Goal: Information Seeking & Learning: Find specific fact

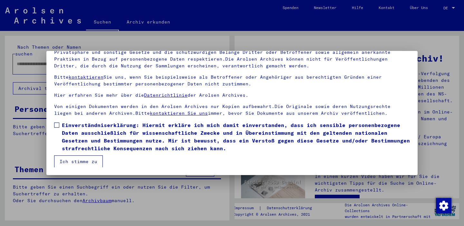
click at [57, 123] on span at bounding box center [56, 125] width 5 height 5
click at [79, 160] on button "Ich stimme zu" at bounding box center [78, 161] width 49 height 12
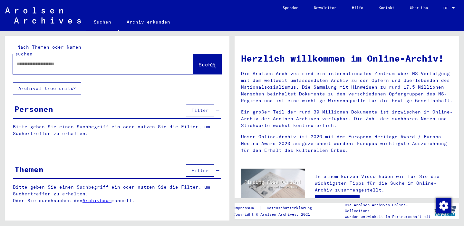
click at [45, 82] on button "Archival tree units" at bounding box center [47, 88] width 68 height 12
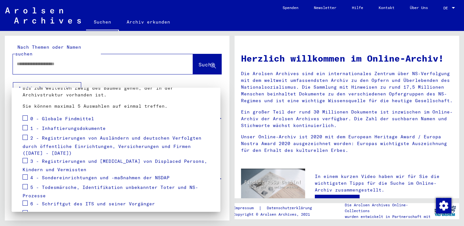
scroll to position [62, 0]
click at [25, 127] on span at bounding box center [25, 127] width 5 height 5
click at [25, 137] on span at bounding box center [25, 136] width 5 height 5
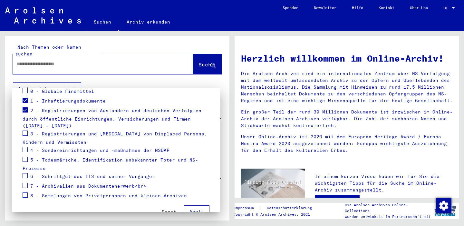
scroll to position [97, 0]
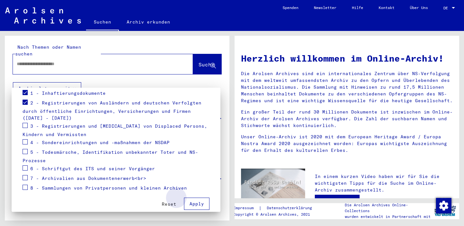
click at [196, 201] on button "Apply" at bounding box center [196, 204] width 25 height 12
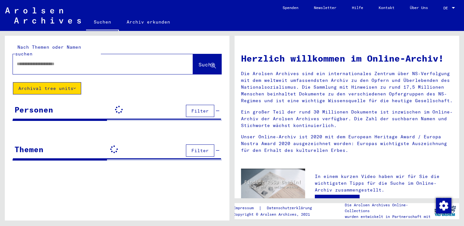
click at [51, 61] on input "text" at bounding box center [95, 64] width 157 height 7
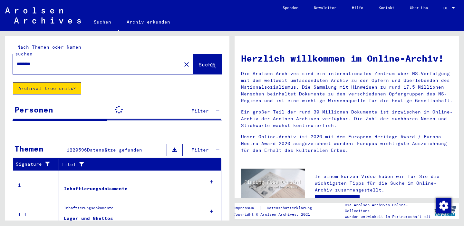
type input "********"
click at [199, 61] on span "Suche" at bounding box center [207, 64] width 16 height 6
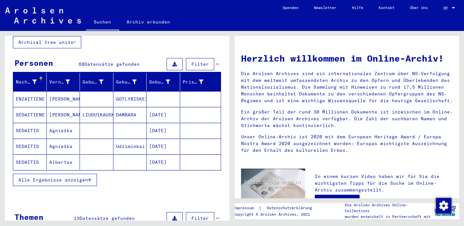
scroll to position [46, 0]
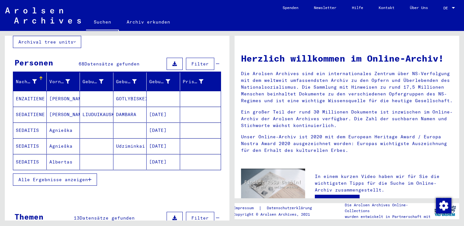
click at [65, 123] on mat-cell "Agnieška" at bounding box center [64, 130] width 34 height 15
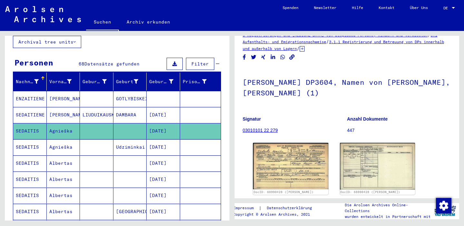
scroll to position [11, 0]
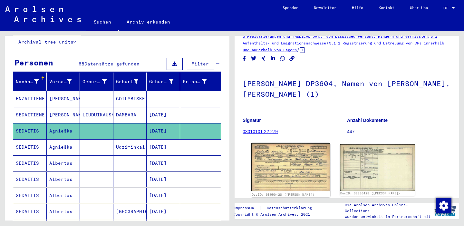
click at [292, 172] on img at bounding box center [290, 167] width 79 height 49
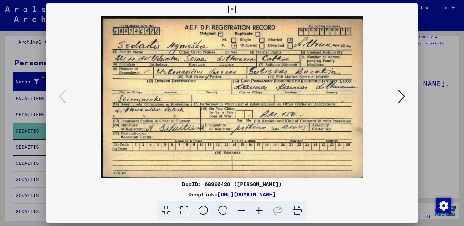
click at [403, 98] on icon at bounding box center [402, 96] width 8 height 15
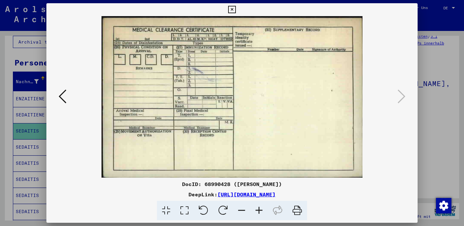
click at [236, 7] on icon at bounding box center [231, 10] width 7 height 8
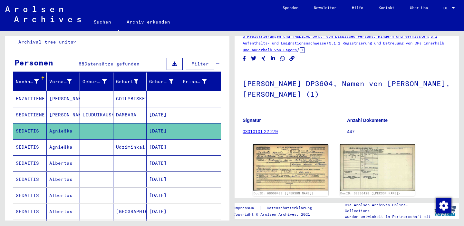
click at [68, 108] on mat-cell "[PERSON_NAME]" at bounding box center [64, 115] width 34 height 16
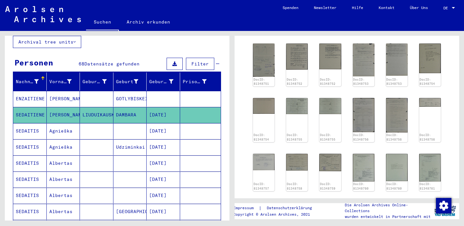
scroll to position [290, 0]
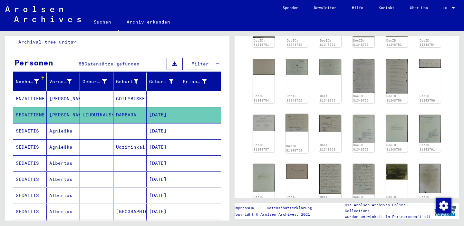
click at [304, 123] on img at bounding box center [297, 123] width 23 height 18
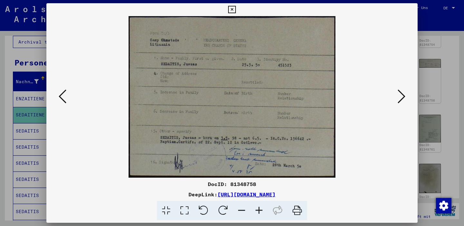
click at [402, 97] on icon at bounding box center [402, 96] width 8 height 15
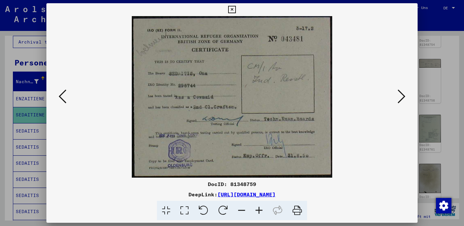
click at [402, 97] on icon at bounding box center [402, 96] width 8 height 15
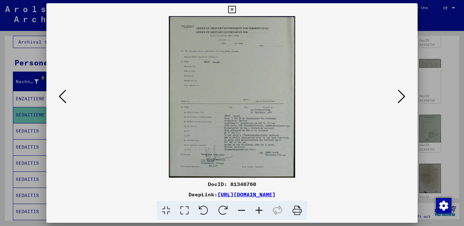
click at [271, 122] on img at bounding box center [232, 97] width 328 height 162
click at [400, 100] on icon at bounding box center [402, 96] width 8 height 15
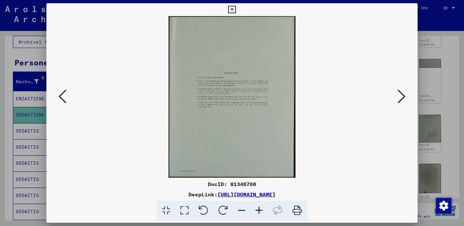
click at [400, 100] on icon at bounding box center [402, 96] width 8 height 15
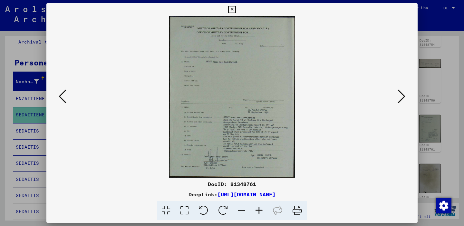
click at [403, 95] on icon at bounding box center [402, 96] width 8 height 15
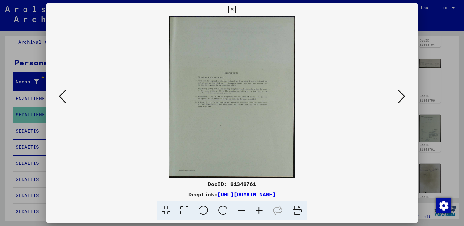
click at [403, 95] on icon at bounding box center [402, 96] width 8 height 15
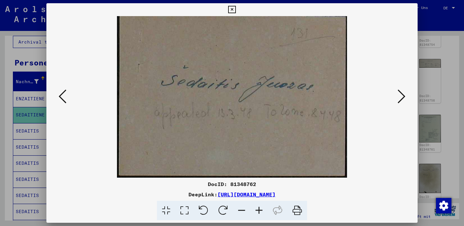
click at [403, 95] on icon at bounding box center [402, 96] width 8 height 15
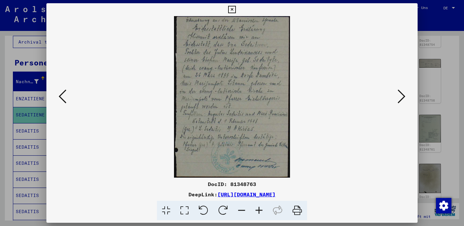
click at [236, 9] on icon at bounding box center [231, 10] width 7 height 8
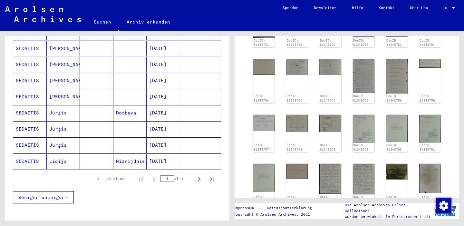
scroll to position [373, 0]
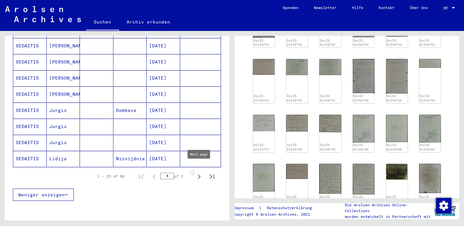
click at [199, 174] on icon "Next page" at bounding box center [199, 176] width 3 height 5
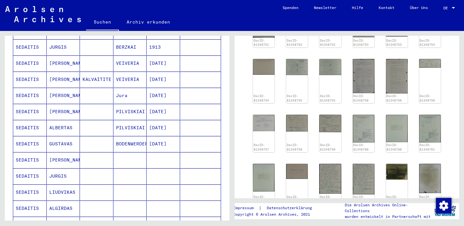
scroll to position [273, 0]
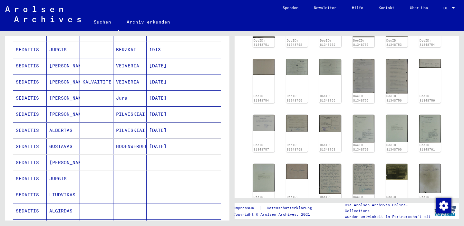
click at [65, 139] on mat-cell "GUSTAVAS" at bounding box center [64, 147] width 34 height 16
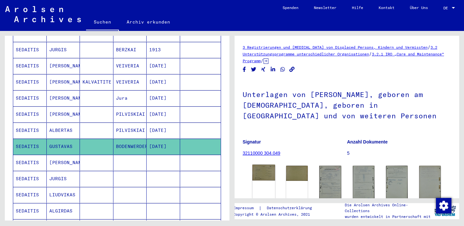
click at [264, 173] on img at bounding box center [264, 173] width 23 height 16
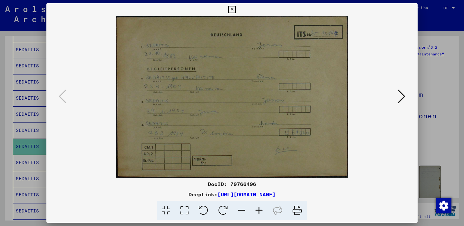
click at [401, 98] on icon at bounding box center [402, 96] width 8 height 15
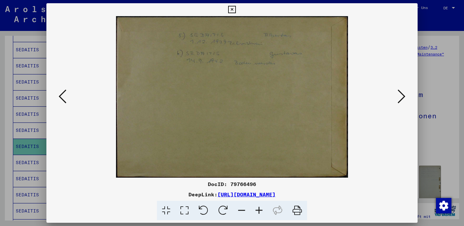
click at [403, 97] on icon at bounding box center [402, 96] width 8 height 15
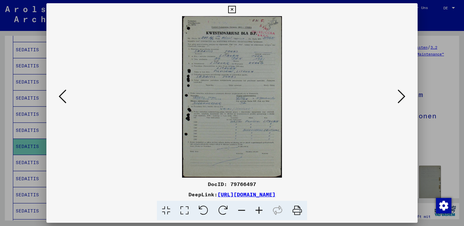
click at [403, 97] on icon at bounding box center [402, 96] width 8 height 15
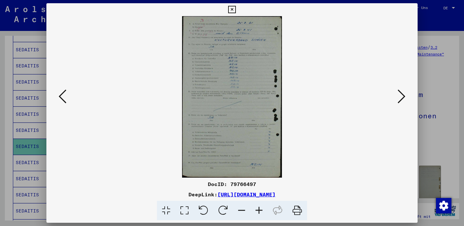
click at [403, 97] on icon at bounding box center [402, 96] width 8 height 15
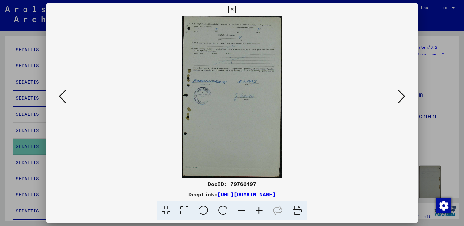
click at [403, 97] on icon at bounding box center [402, 96] width 8 height 15
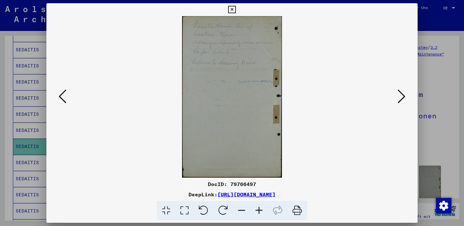
click at [403, 97] on icon at bounding box center [402, 96] width 8 height 15
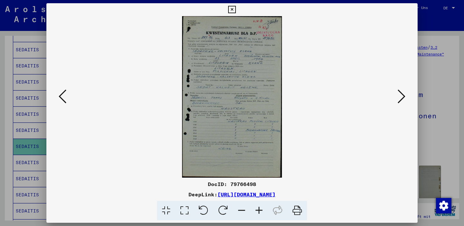
click at [400, 98] on icon at bounding box center [402, 96] width 8 height 15
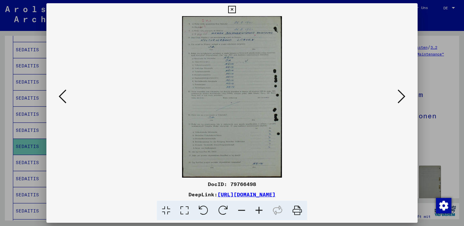
click at [400, 98] on icon at bounding box center [402, 96] width 8 height 15
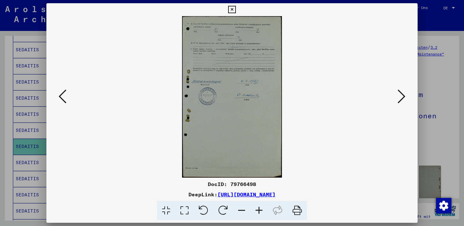
click at [400, 98] on icon at bounding box center [402, 96] width 8 height 15
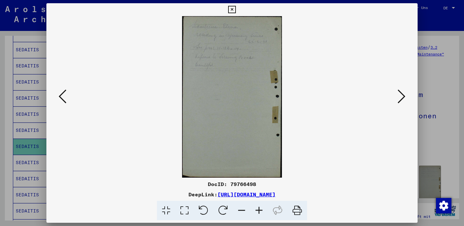
click at [236, 9] on icon at bounding box center [231, 10] width 7 height 8
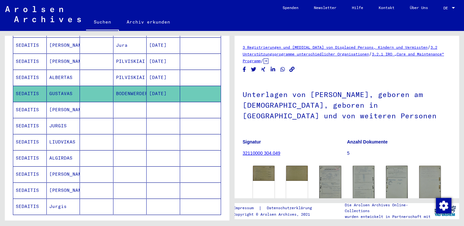
scroll to position [365, 0]
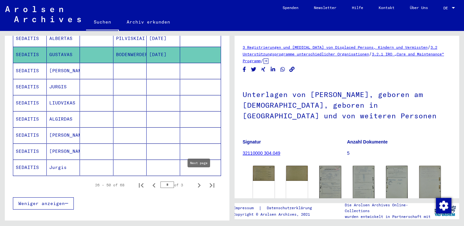
click at [198, 181] on icon "Next page" at bounding box center [199, 185] width 9 height 9
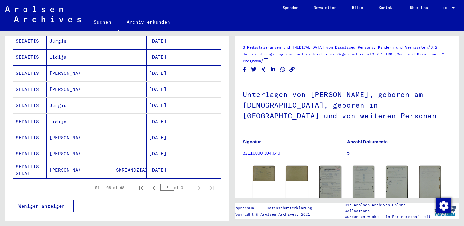
scroll to position [250, 0]
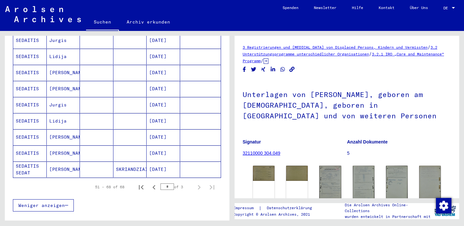
click at [66, 97] on mat-cell "Jurgis" at bounding box center [64, 105] width 34 height 16
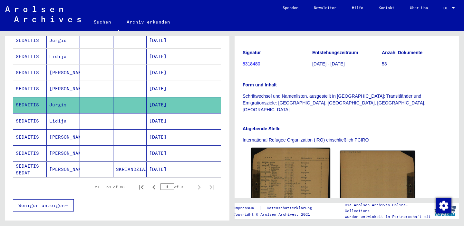
scroll to position [103, 0]
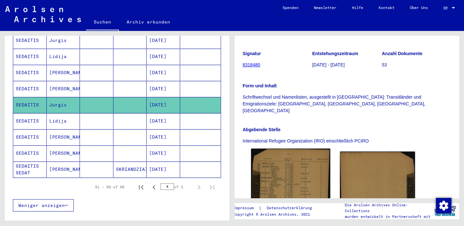
click at [285, 172] on img at bounding box center [290, 206] width 79 height 115
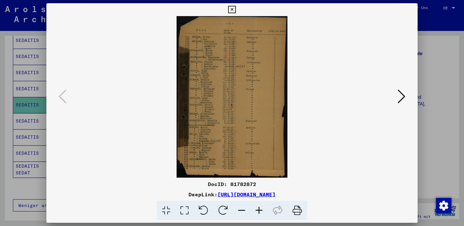
click at [402, 97] on icon at bounding box center [402, 96] width 8 height 15
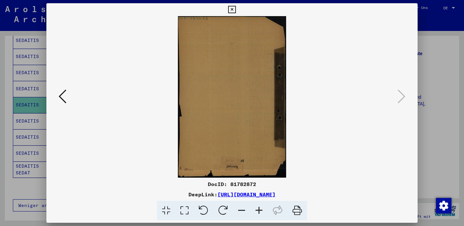
click at [236, 9] on icon at bounding box center [231, 10] width 7 height 8
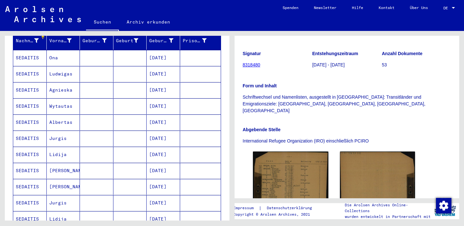
scroll to position [85, 0]
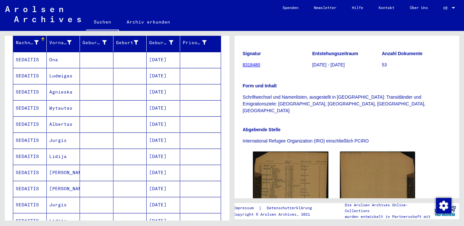
click at [161, 100] on mat-cell "[DATE]" at bounding box center [164, 108] width 34 height 16
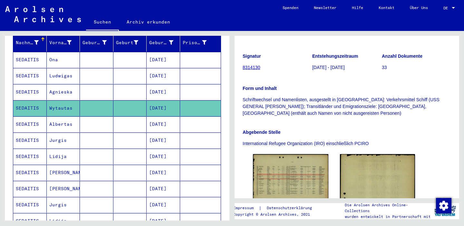
scroll to position [173, 0]
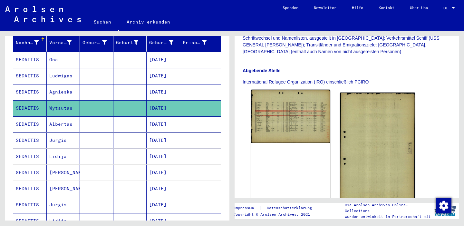
click at [285, 115] on img at bounding box center [290, 117] width 79 height 54
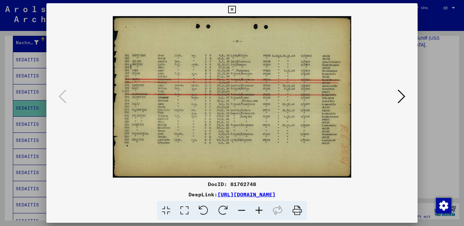
click at [401, 97] on icon at bounding box center [402, 96] width 8 height 15
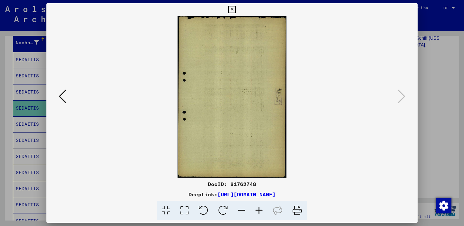
click at [236, 9] on icon at bounding box center [231, 10] width 7 height 8
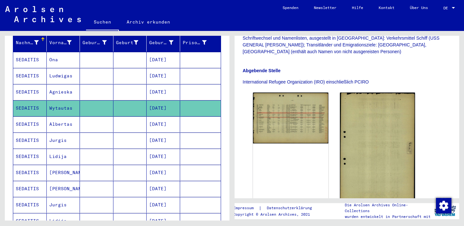
click at [61, 68] on mat-cell "Ludwigas" at bounding box center [64, 76] width 34 height 16
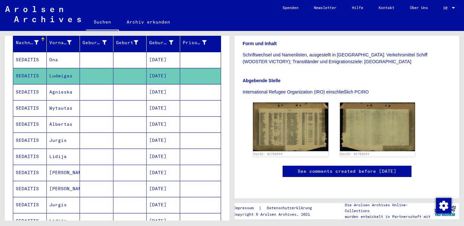
scroll to position [183, 0]
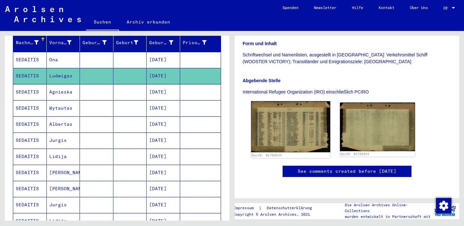
click at [294, 101] on img at bounding box center [290, 126] width 79 height 51
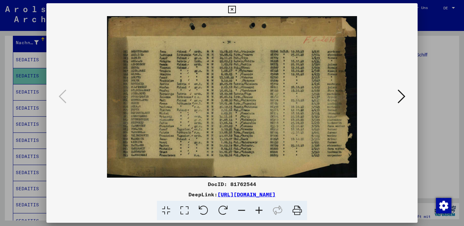
click at [402, 99] on icon at bounding box center [402, 96] width 8 height 15
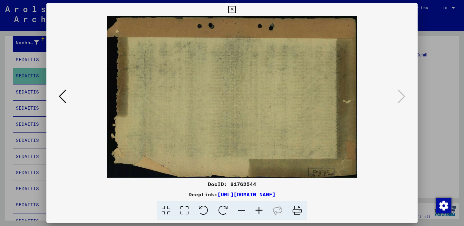
click at [236, 11] on icon at bounding box center [231, 10] width 7 height 8
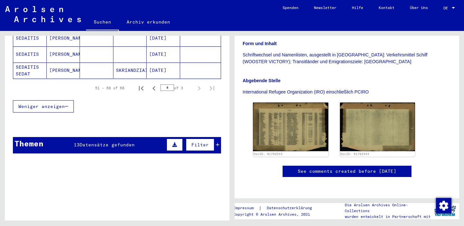
scroll to position [333, 0]
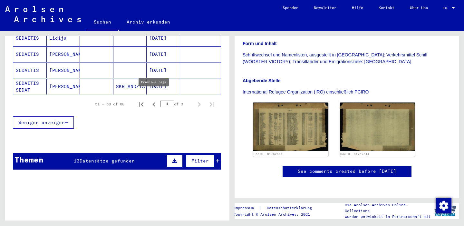
click at [153, 100] on icon "Previous page" at bounding box center [154, 104] width 9 height 9
type input "*"
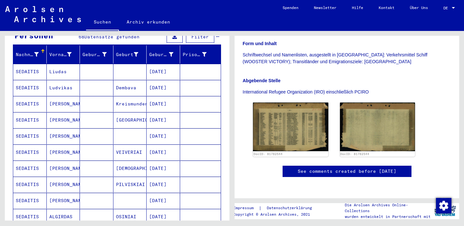
scroll to position [75, 0]
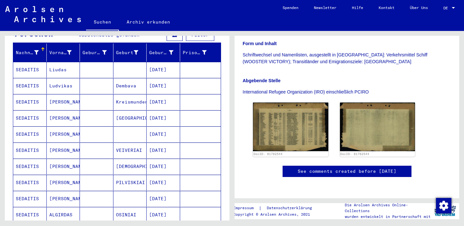
click at [159, 126] on mat-cell "[DATE]" at bounding box center [164, 134] width 34 height 16
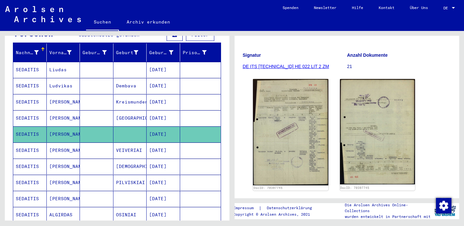
scroll to position [78, 0]
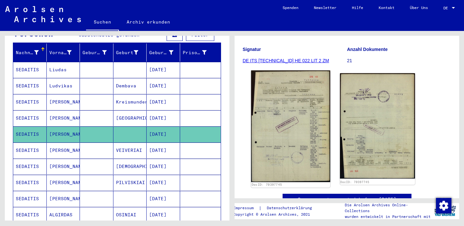
click at [280, 144] on img at bounding box center [290, 127] width 79 height 112
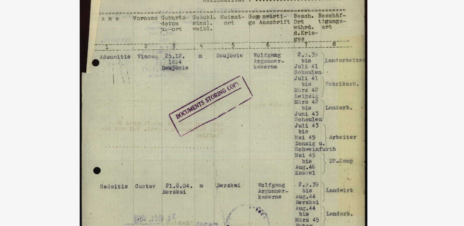
drag, startPoint x: 87, startPoint y: 56, endPoint x: 87, endPoint y: 65, distance: 9.0
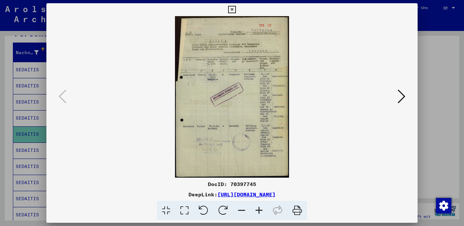
click at [401, 96] on icon at bounding box center [402, 96] width 8 height 15
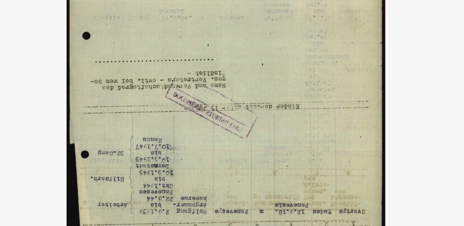
click at [82, 31] on img at bounding box center [232, 97] width 328 height 162
drag, startPoint x: 82, startPoint y: 31, endPoint x: 79, endPoint y: 49, distance: 18.3
click at [79, 49] on img at bounding box center [232, 97] width 328 height 162
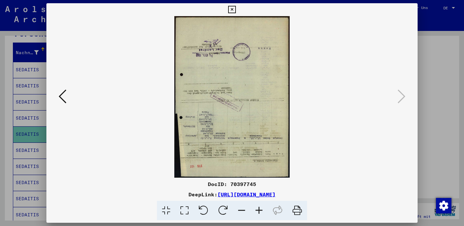
scroll to position [0, 0]
click at [236, 7] on icon at bounding box center [231, 10] width 7 height 8
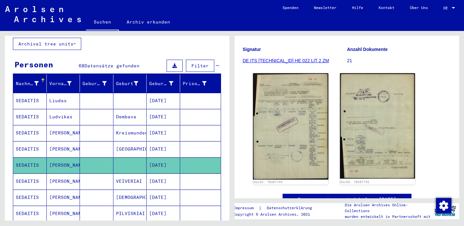
scroll to position [43, 0]
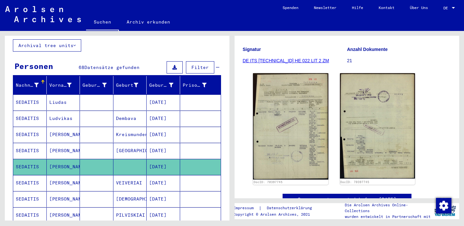
click at [61, 96] on mat-cell "Liudas" at bounding box center [64, 102] width 34 height 16
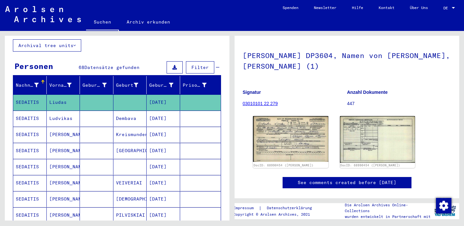
scroll to position [40, 0]
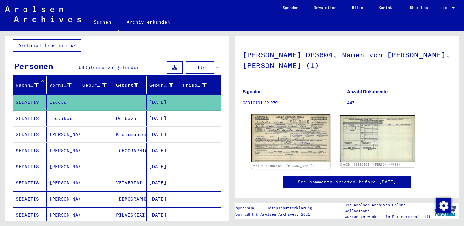
click at [284, 136] on img at bounding box center [290, 138] width 79 height 48
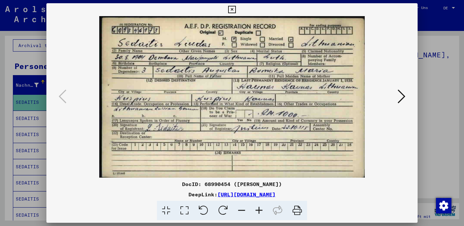
click at [403, 96] on icon at bounding box center [402, 96] width 8 height 15
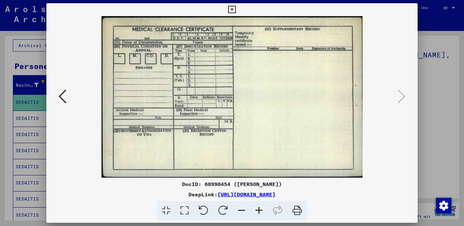
click at [236, 8] on icon at bounding box center [231, 10] width 7 height 8
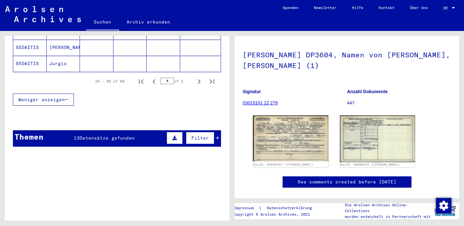
scroll to position [444, 0]
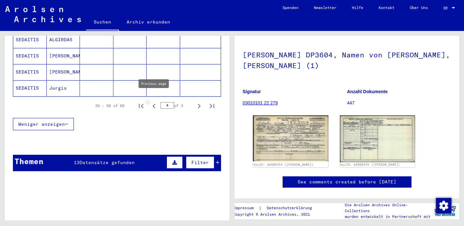
click at [154, 102] on icon "Previous page" at bounding box center [154, 106] width 9 height 9
type input "*"
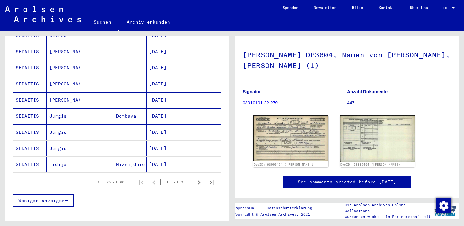
scroll to position [359, 0]
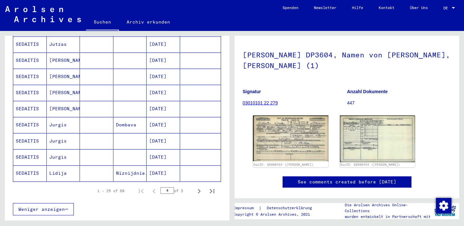
click at [59, 133] on mat-cell "Jurgis" at bounding box center [64, 141] width 34 height 16
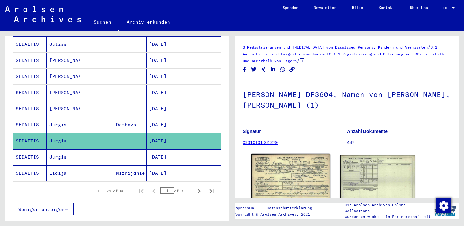
click at [273, 164] on img at bounding box center [290, 178] width 79 height 49
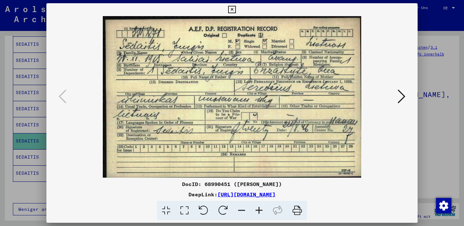
click at [236, 8] on icon at bounding box center [231, 10] width 7 height 8
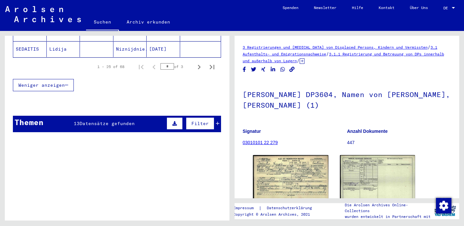
scroll to position [479, 0]
